Goal: Find specific page/section: Find specific page/section

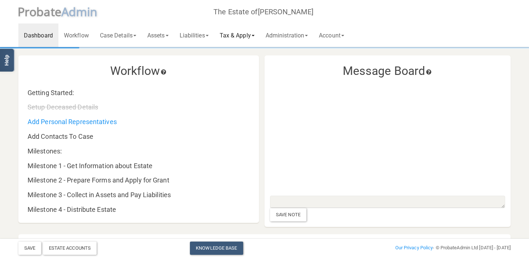
click at [236, 34] on link "Tax & Apply" at bounding box center [237, 36] width 46 height 24
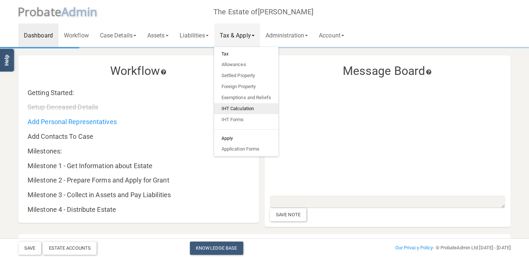
click at [239, 105] on link "IHT Calculation" at bounding box center [246, 108] width 64 height 11
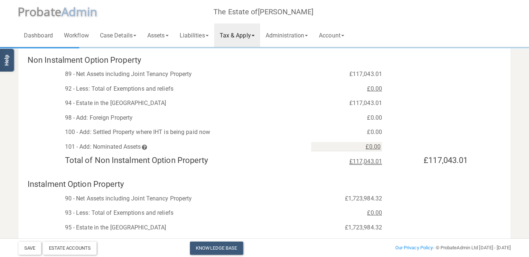
scroll to position [42, 0]
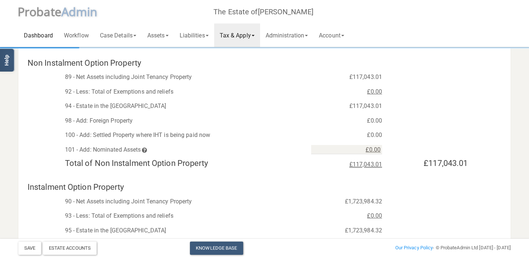
click at [34, 33] on link "Dashboard" at bounding box center [38, 36] width 40 height 24
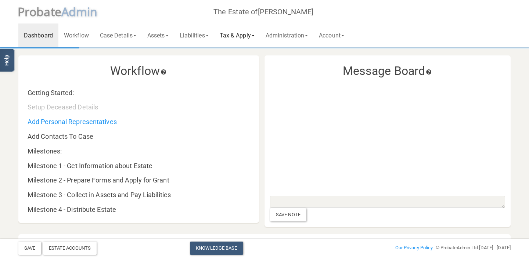
click at [243, 35] on link "Tax & Apply" at bounding box center [237, 36] width 46 height 24
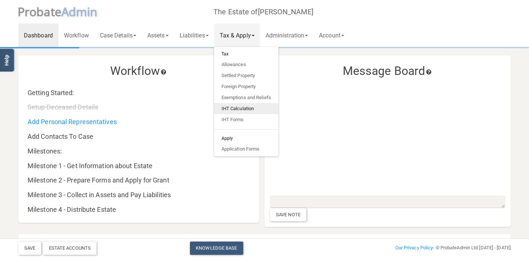
click at [243, 107] on link "IHT Calculation" at bounding box center [246, 108] width 64 height 11
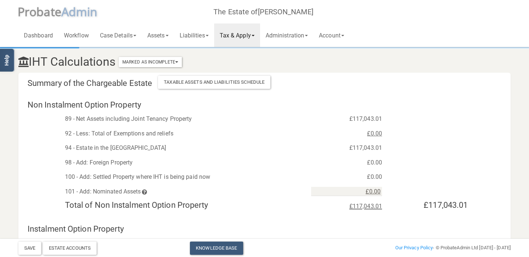
click at [241, 37] on link "Tax & Apply" at bounding box center [237, 36] width 46 height 24
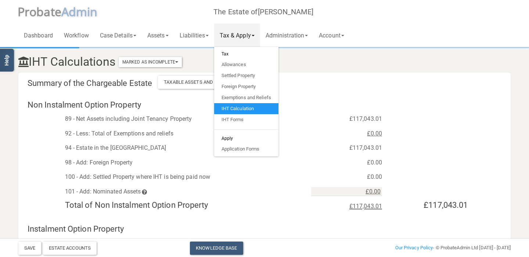
click at [304, 58] on h3 "IHT Calculations Marked As Incomplete Mark As Incomplete Mark As Complete" at bounding box center [222, 61] width 419 height 13
click at [247, 36] on link "Tax & Apply" at bounding box center [237, 36] width 46 height 24
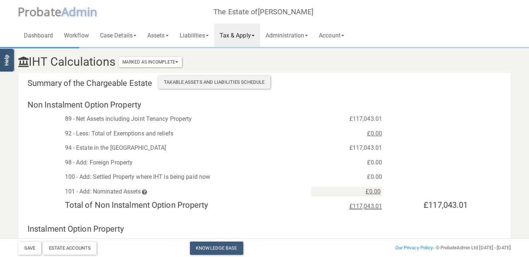
click at [219, 84] on div "Taxable Assets and Liabilities Schedule" at bounding box center [214, 82] width 112 height 13
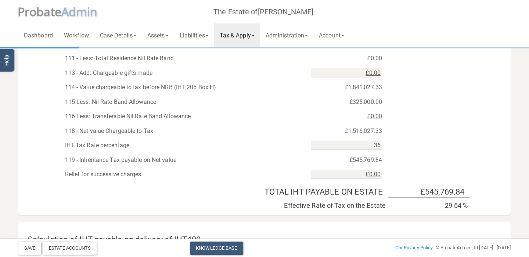
scroll to position [428, 0]
click at [244, 32] on link "Tax & Apply" at bounding box center [237, 36] width 46 height 24
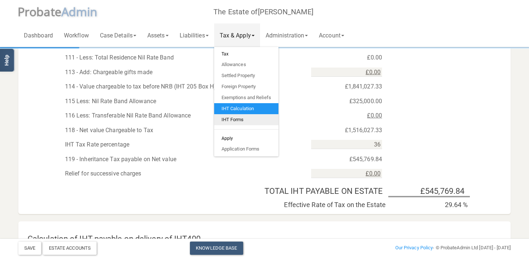
click at [241, 120] on link "IHT Forms" at bounding box center [246, 119] width 64 height 11
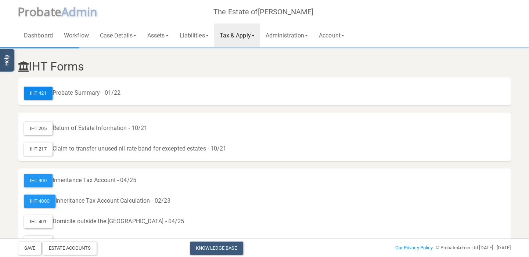
click at [38, 89] on div "IHT 421" at bounding box center [38, 93] width 29 height 13
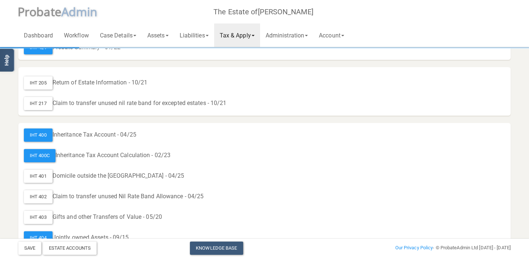
scroll to position [48, 0]
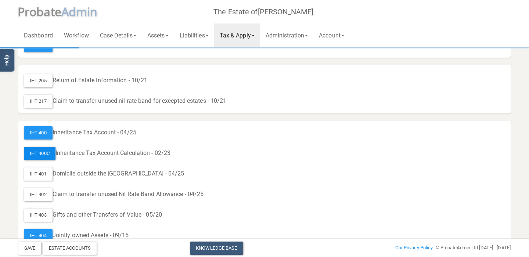
click at [39, 151] on div "IHT 400C" at bounding box center [40, 153] width 32 height 13
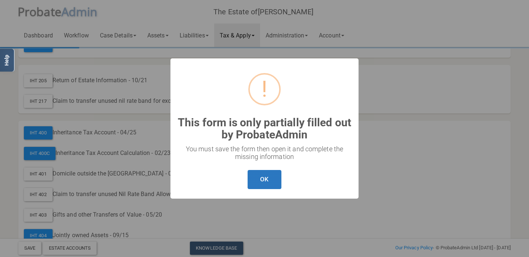
click at [260, 186] on button "OK" at bounding box center [264, 179] width 33 height 19
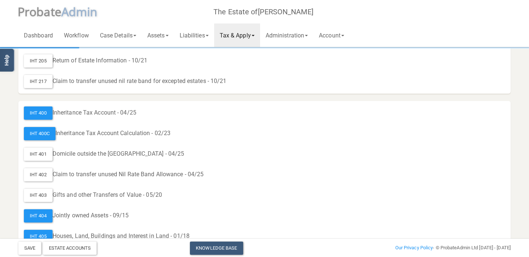
scroll to position [65, 0]
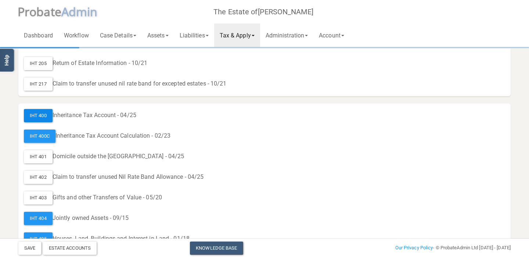
click at [38, 111] on div "IHT 400" at bounding box center [38, 115] width 29 height 13
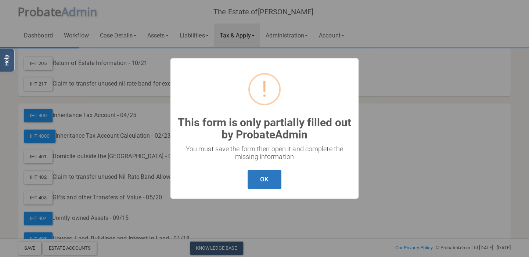
click at [276, 183] on button "OK" at bounding box center [264, 179] width 33 height 19
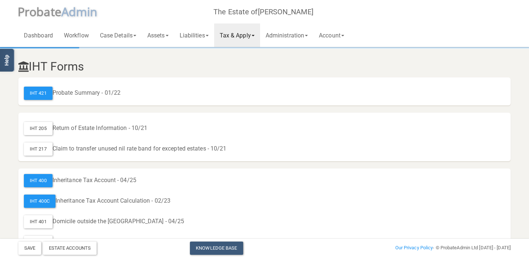
scroll to position [0, 0]
